Goal: Information Seeking & Learning: Check status

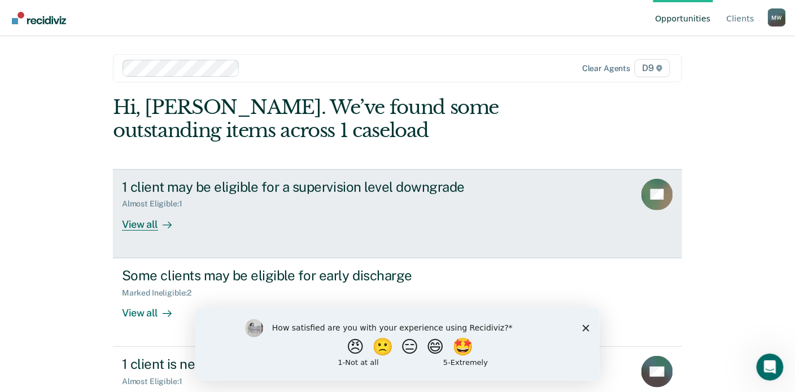
click at [154, 221] on div "View all" at bounding box center [153, 220] width 63 height 22
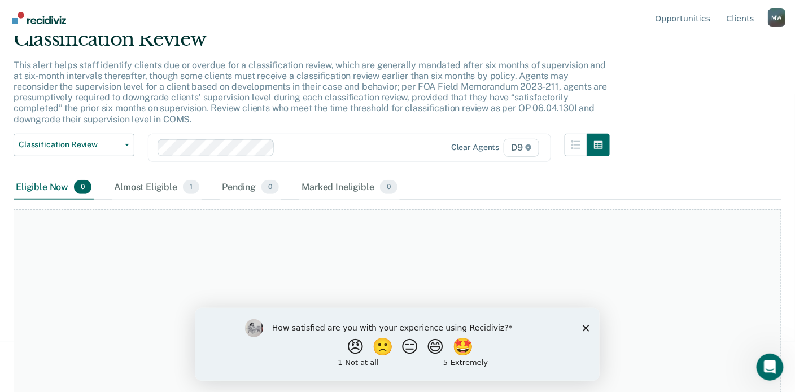
scroll to position [87, 0]
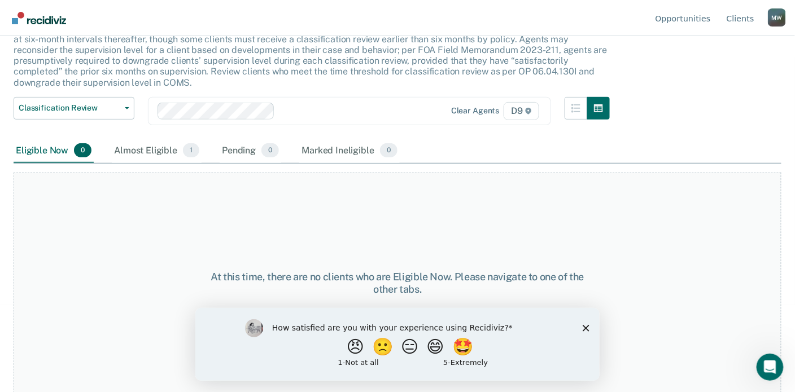
click at [584, 328] on polygon "Close survey" at bounding box center [585, 328] width 7 height 7
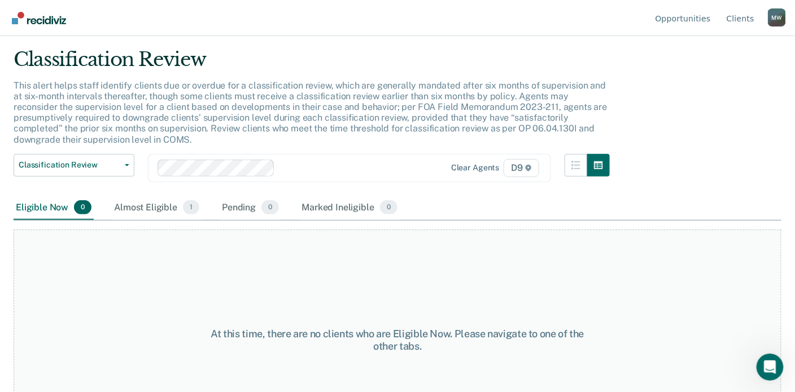
scroll to position [0, 0]
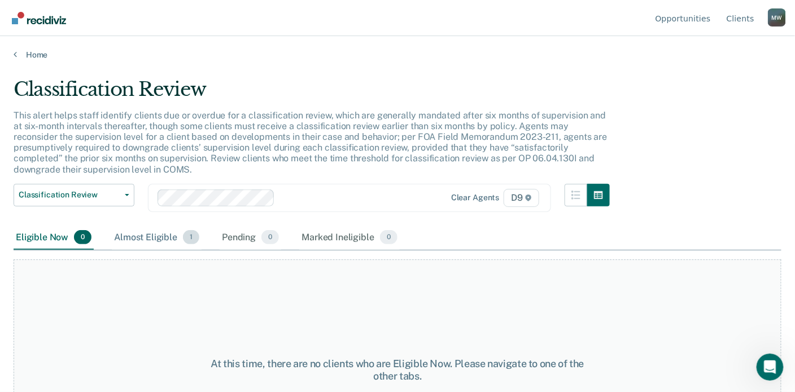
click at [154, 238] on div "Almost Eligible 1" at bounding box center [157, 238] width 90 height 25
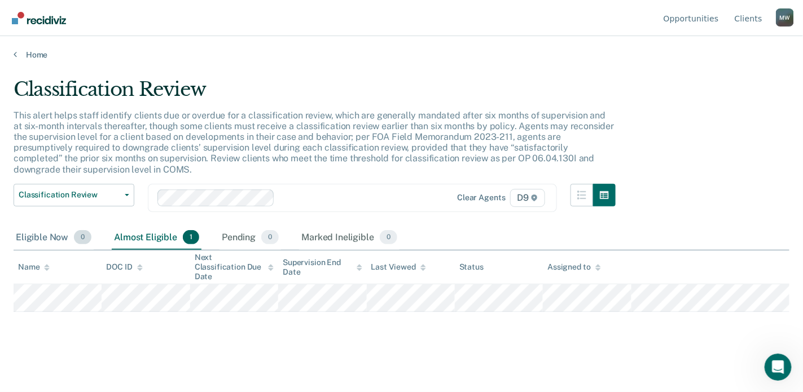
click at [40, 238] on div "Eligible Now 0" at bounding box center [54, 238] width 80 height 25
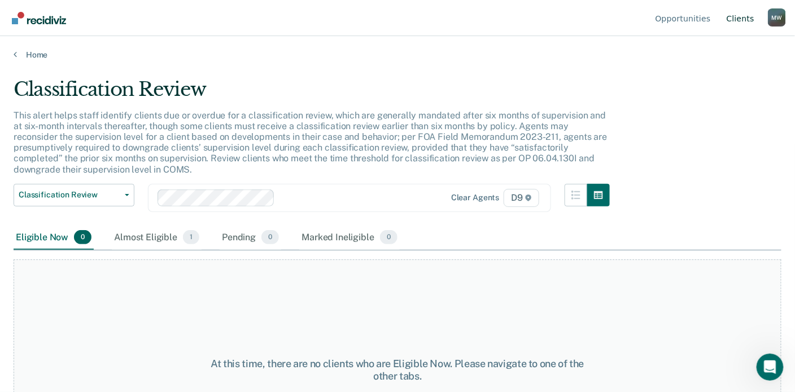
click at [737, 23] on link "Client s" at bounding box center [740, 18] width 32 height 36
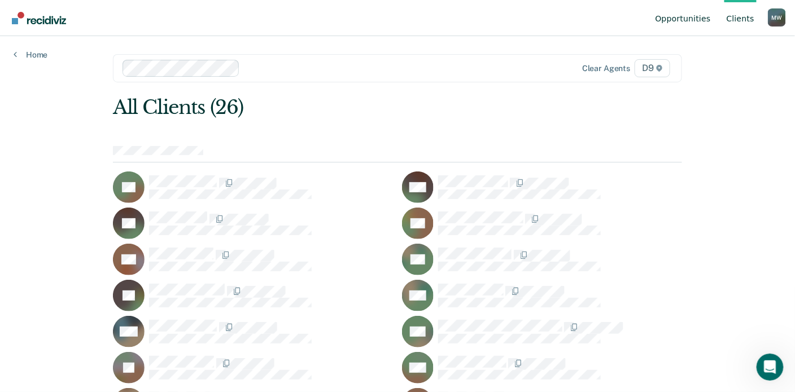
click at [683, 16] on link "Opportunities" at bounding box center [683, 18] width 60 height 36
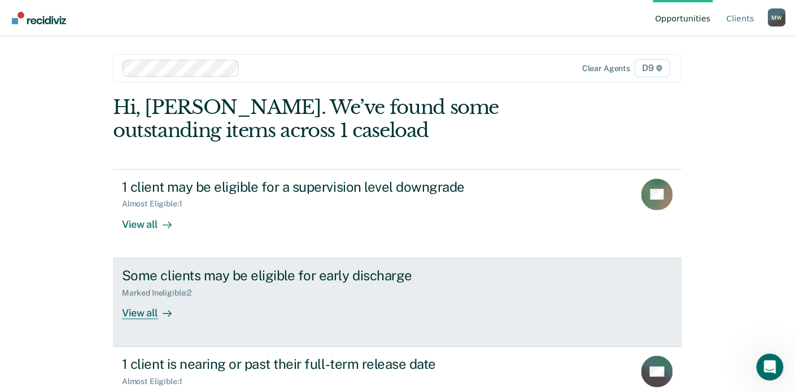
click at [127, 314] on div "View all" at bounding box center [153, 308] width 63 height 22
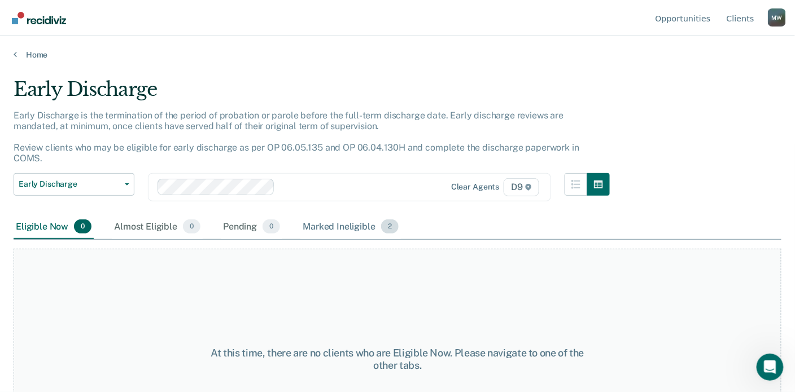
click at [353, 215] on div "Marked Ineligible 2" at bounding box center [350, 227] width 100 height 25
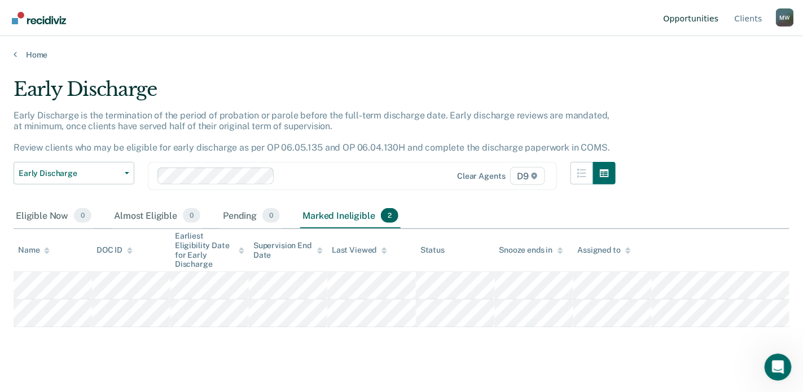
click at [706, 21] on link "Opportunities" at bounding box center [691, 18] width 60 height 36
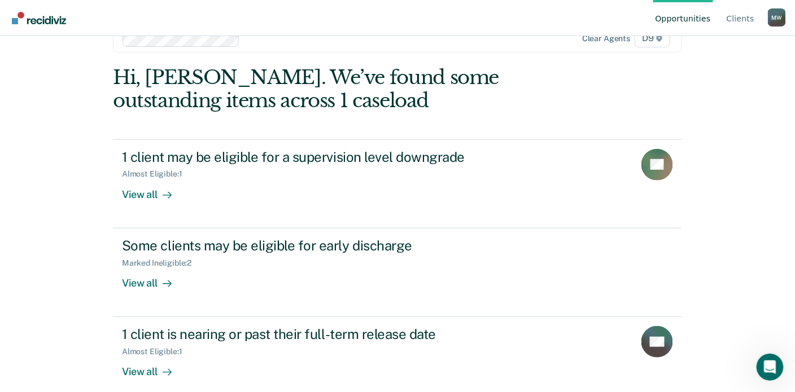
scroll to position [42, 0]
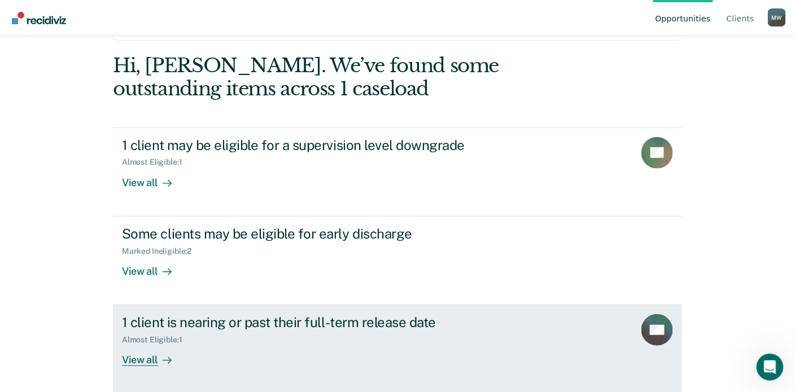
click at [145, 357] on div "View all" at bounding box center [153, 356] width 63 height 22
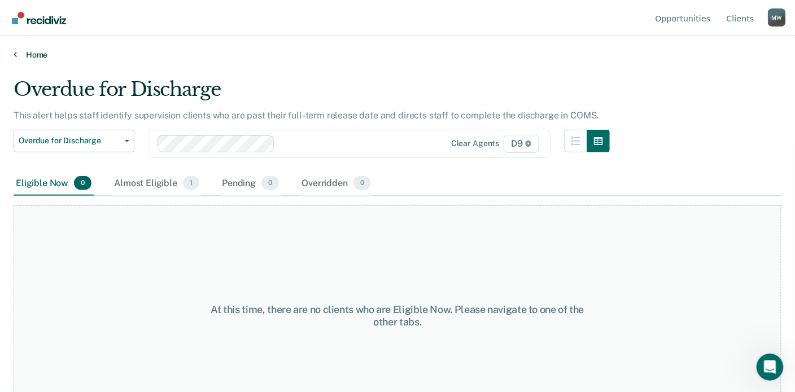
click at [36, 51] on link "Home" at bounding box center [398, 55] width 768 height 10
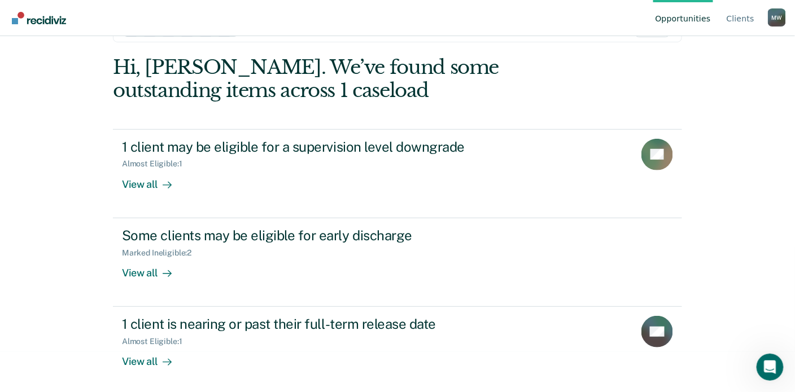
scroll to position [42, 0]
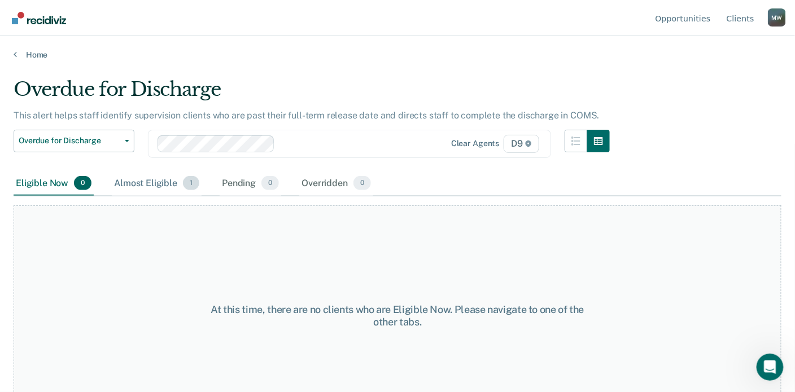
click at [160, 179] on div "Almost Eligible 1" at bounding box center [157, 184] width 90 height 25
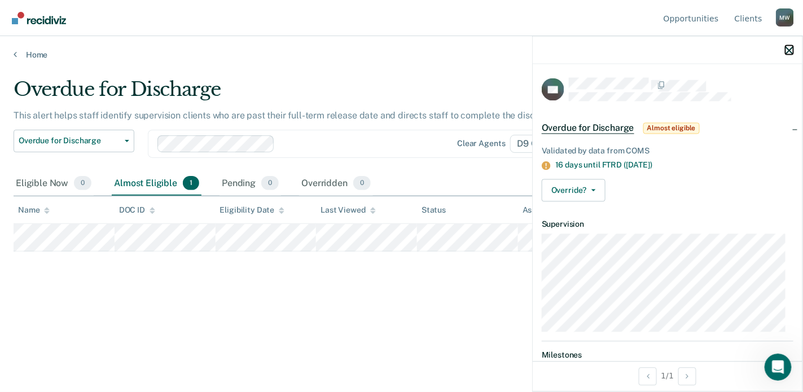
click at [791, 51] on icon "button" at bounding box center [790, 50] width 8 height 8
